Goal: Task Accomplishment & Management: Use online tool/utility

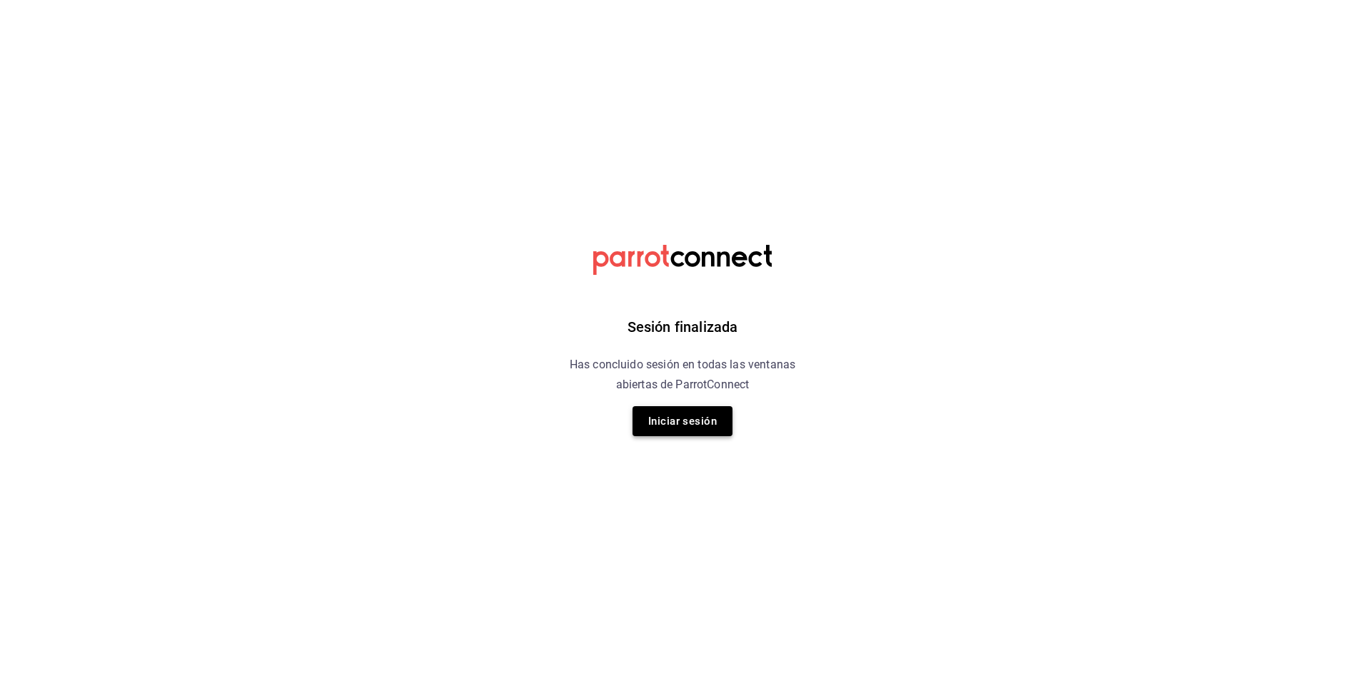
click at [705, 422] on button "Iniciar sesión" at bounding box center [682, 421] width 100 height 30
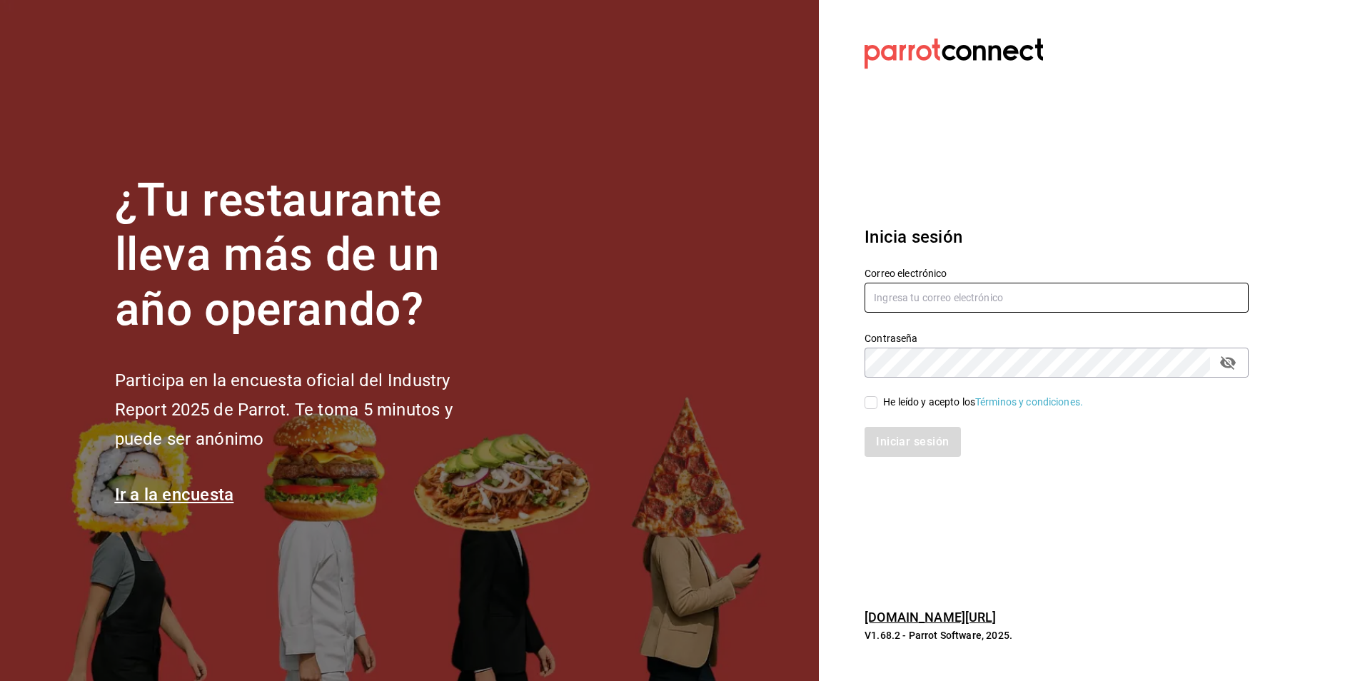
type input "[PERSON_NAME][EMAIL_ADDRESS][PERSON_NAME][DOMAIN_NAME]"
click at [871, 405] on input "He leído y acepto los Términos y condiciones." at bounding box center [870, 402] width 13 height 13
checkbox input "true"
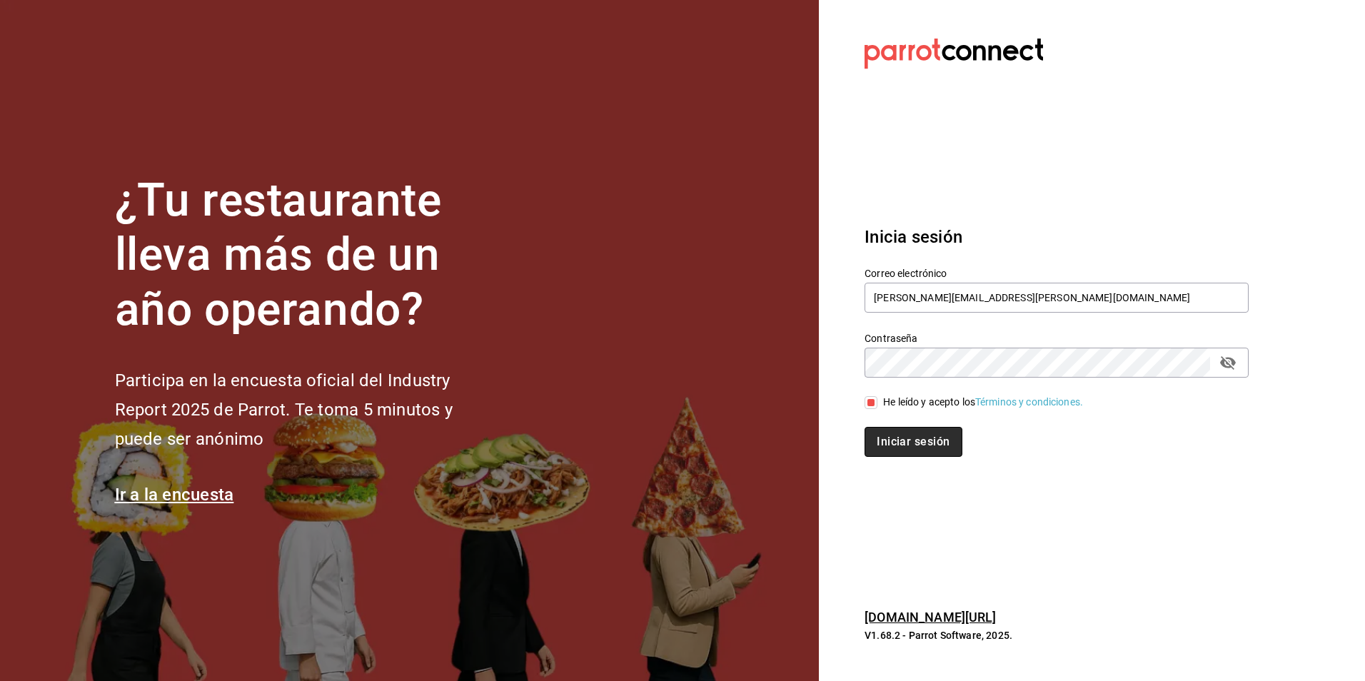
click at [898, 433] on button "Iniciar sesión" at bounding box center [912, 442] width 97 height 30
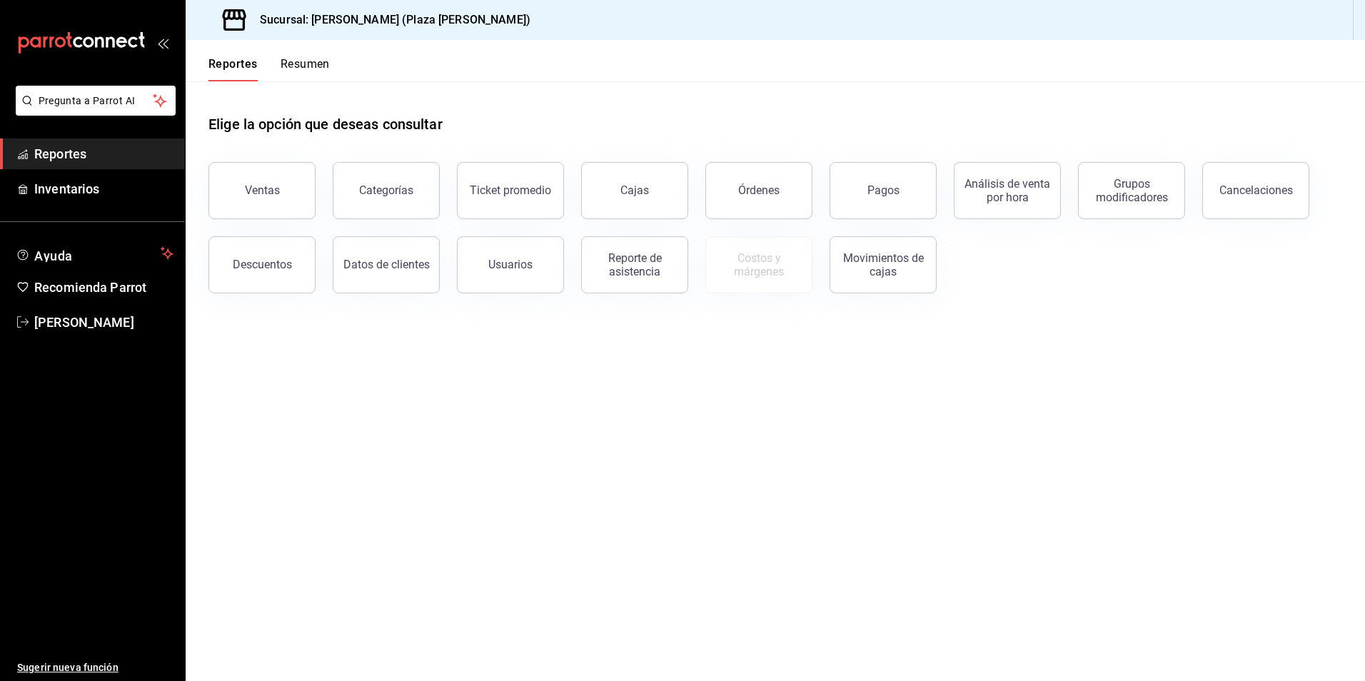
click at [313, 64] on button "Resumen" at bounding box center [304, 69] width 49 height 24
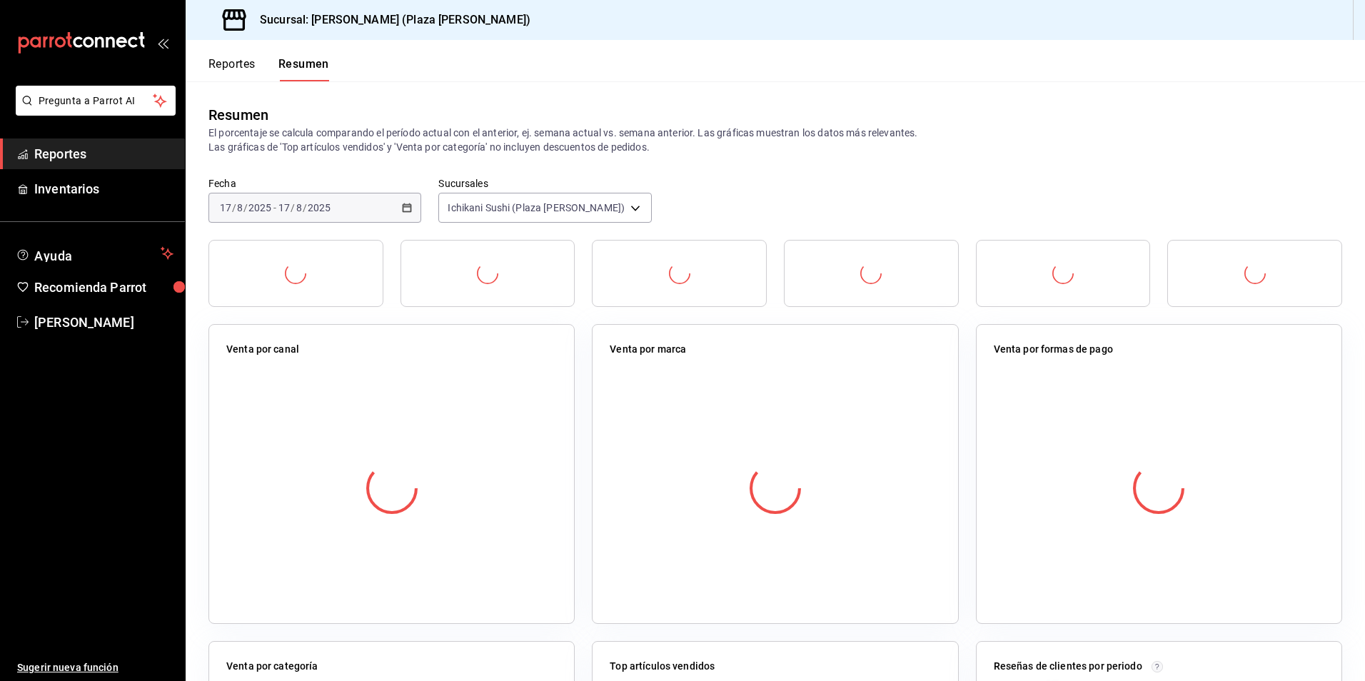
click at [231, 64] on button "Reportes" at bounding box center [231, 69] width 47 height 24
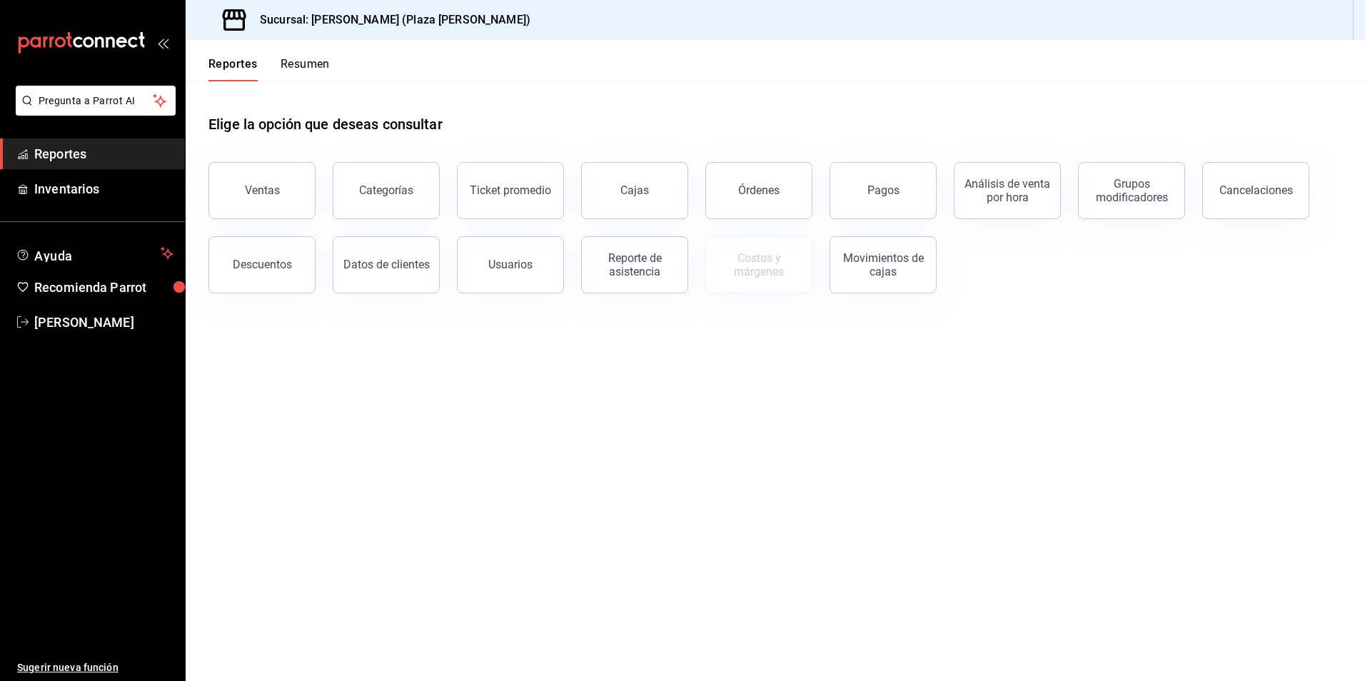
click at [300, 67] on button "Resumen" at bounding box center [304, 69] width 49 height 24
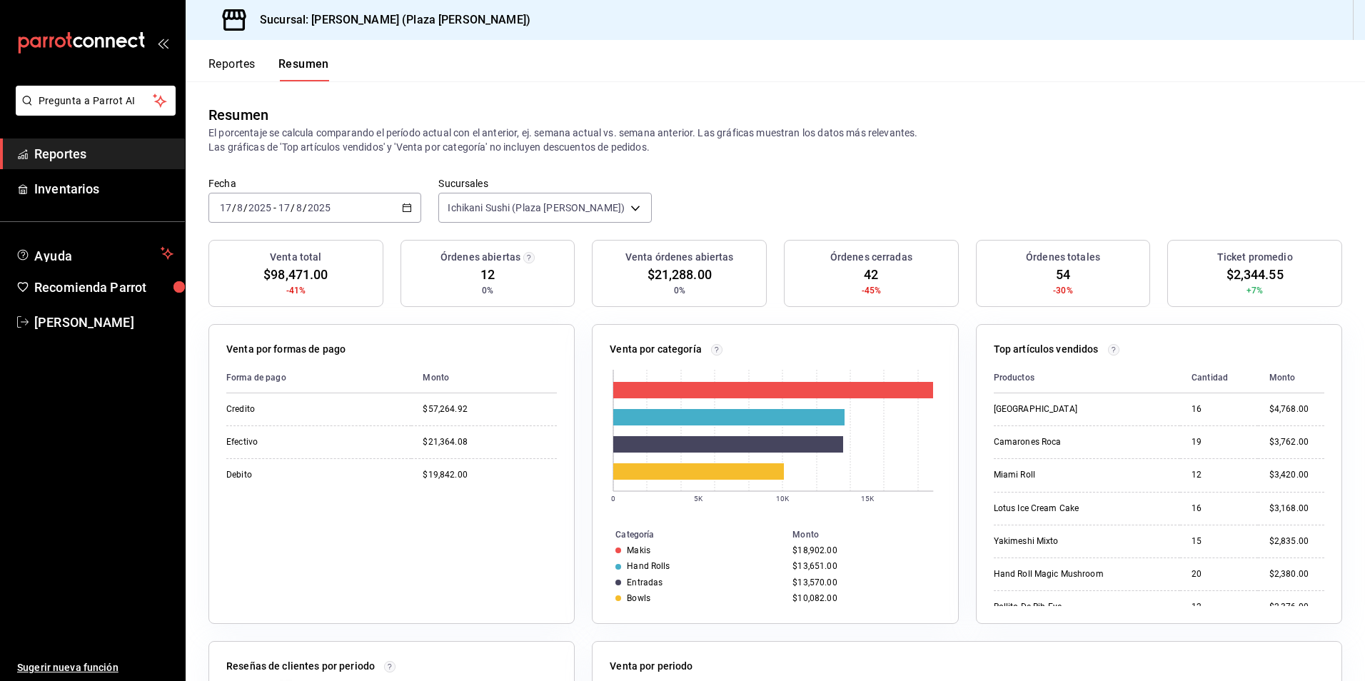
click at [238, 59] on button "Reportes" at bounding box center [231, 69] width 47 height 24
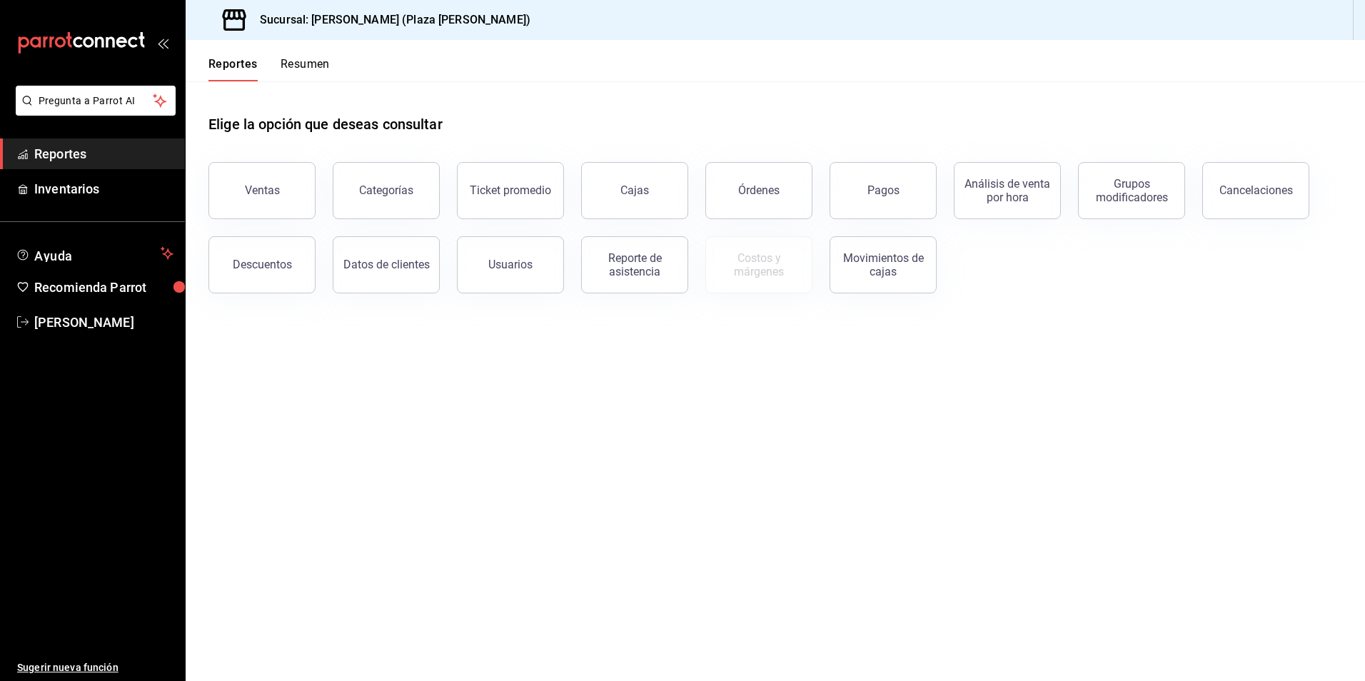
click at [304, 63] on button "Resumen" at bounding box center [304, 69] width 49 height 24
